Goal: Task Accomplishment & Management: Use online tool/utility

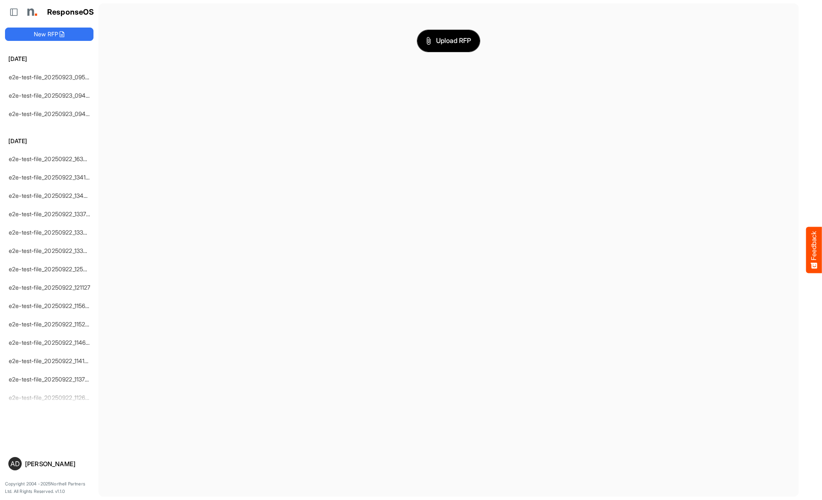
click at [449, 40] on span "Upload RFP" at bounding box center [448, 40] width 45 height 11
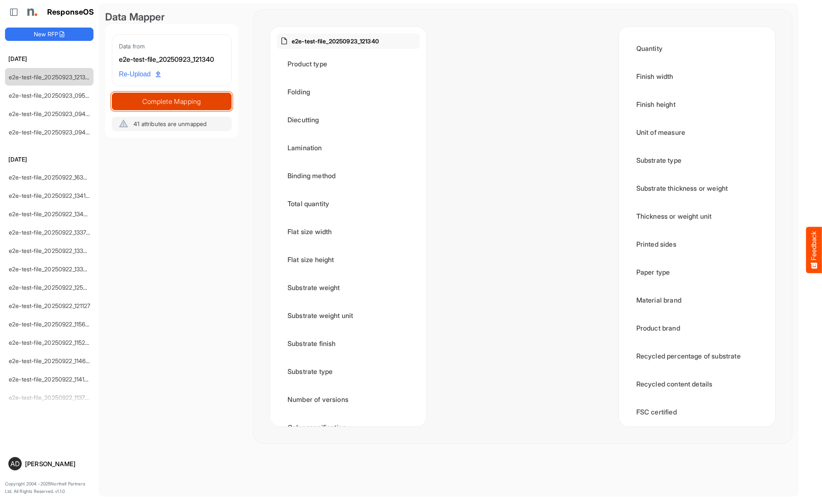
click at [172, 101] on span "Complete Mapping" at bounding box center [171, 102] width 119 height 12
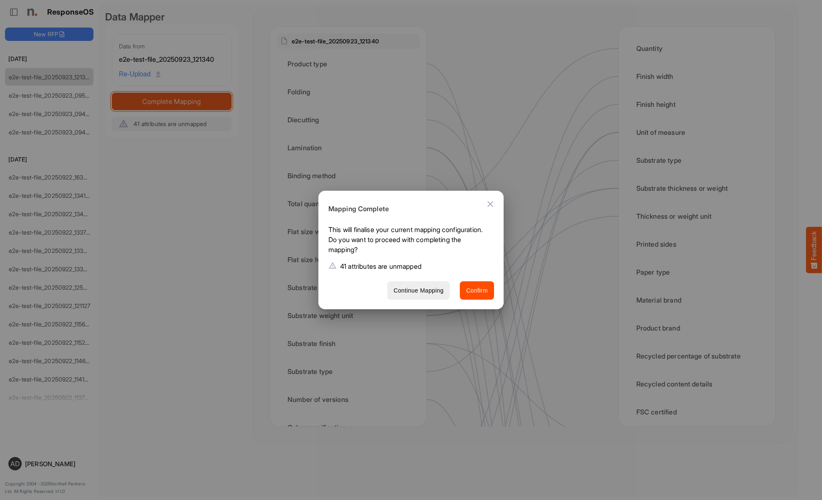
click at [477, 290] on span "Confirm" at bounding box center [477, 291] width 22 height 10
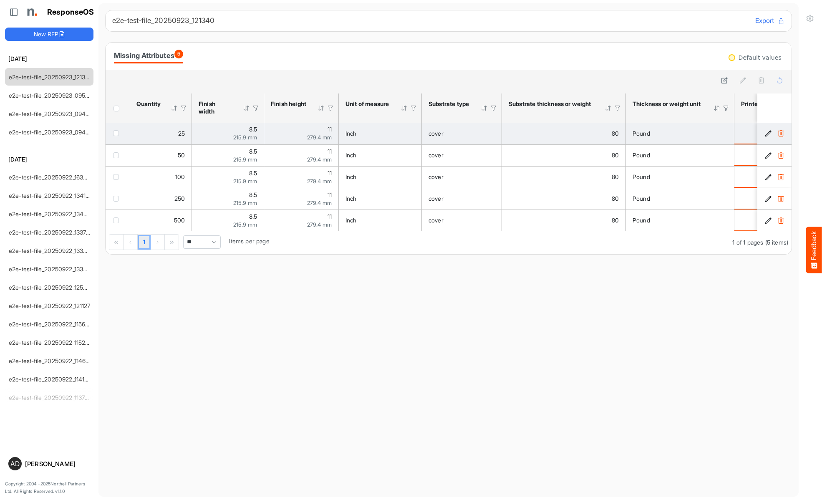
click at [118, 133] on span "checkbox" at bounding box center [116, 133] width 6 height 6
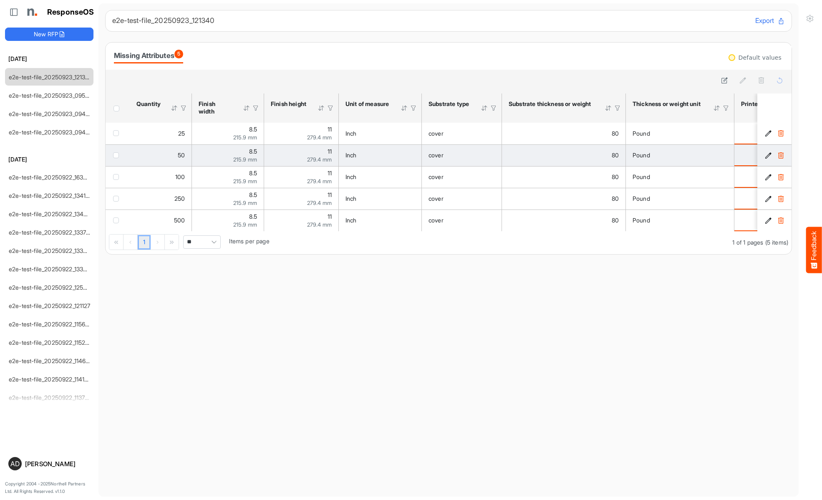
click at [118, 155] on span "checkbox" at bounding box center [116, 155] width 6 height 6
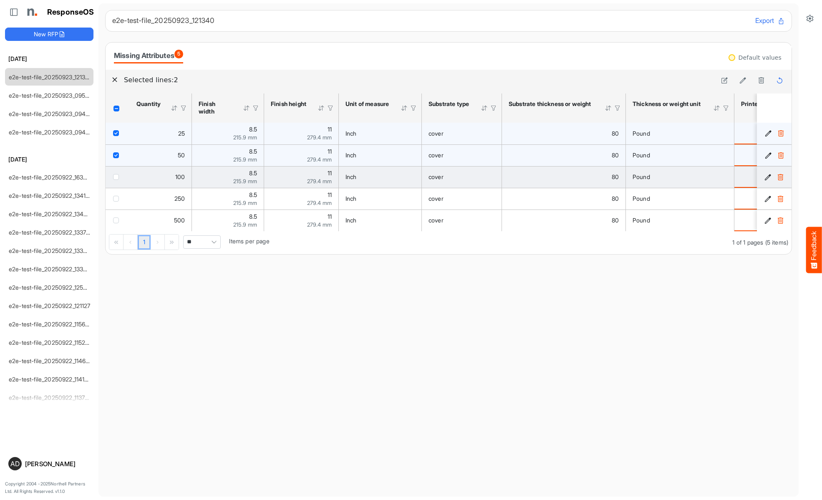
click at [118, 177] on span "checkbox" at bounding box center [116, 177] width 6 height 6
click at [743, 81] on icon at bounding box center [743, 80] width 7 height 7
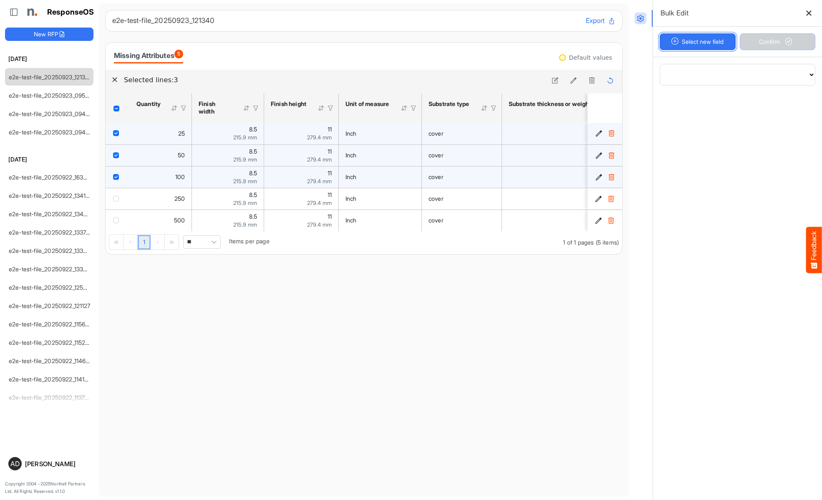
click at [698, 42] on button "Select new field" at bounding box center [698, 41] width 76 height 17
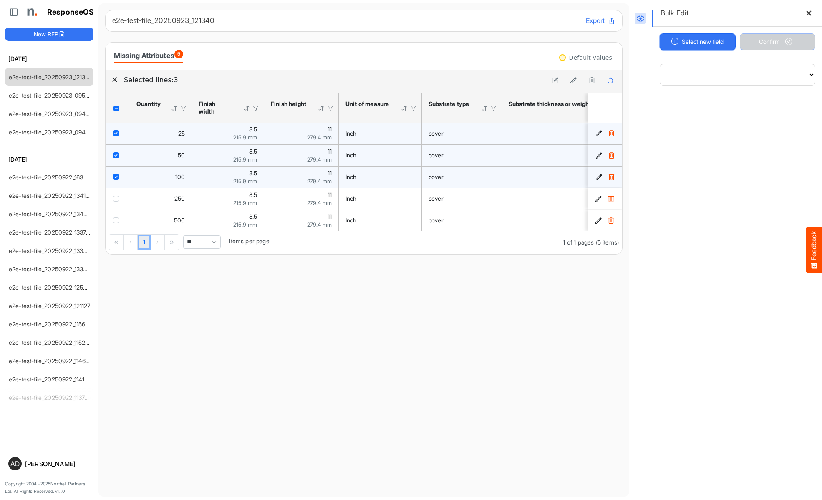
click at [698, 42] on button "Select new field" at bounding box center [698, 41] width 76 height 17
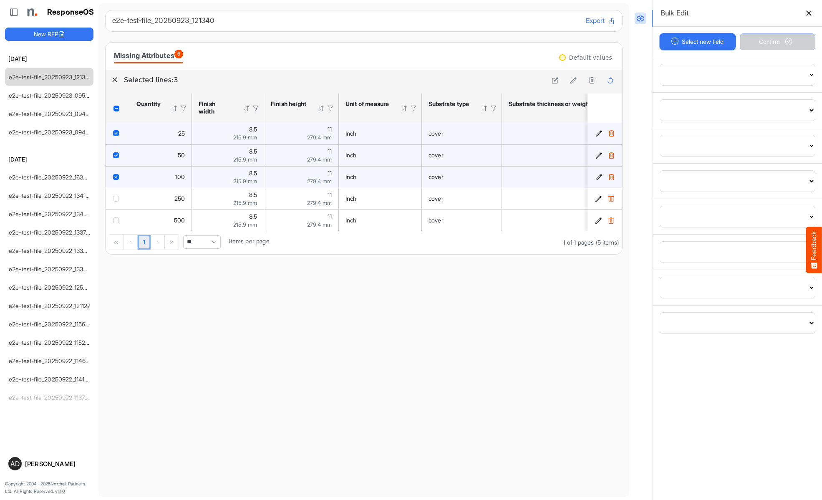
click at [698, 42] on button "Select new field" at bounding box center [698, 41] width 76 height 17
